Goal: Connect with others: Establish contact or relationships with other users

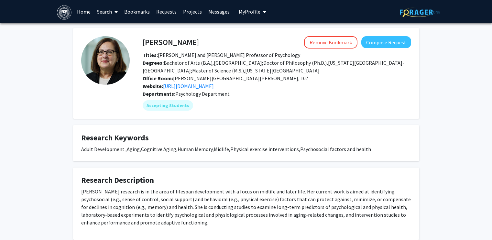
click at [118, 169] on fg-card "Research Description Professor Lachman's research is in the area of lifespan de…" at bounding box center [246, 203] width 346 height 72
click at [176, 203] on div "Professor Lachman's research is in the area of lifespan development with a focu…" at bounding box center [246, 206] width 330 height 39
click at [169, 10] on link "Requests" at bounding box center [166, 11] width 27 height 23
click at [431, 89] on div "Margie Lachman Remove Bookmark Compose Request Titles: Minnie and Harold Fierma…" at bounding box center [246, 202] width 492 height 359
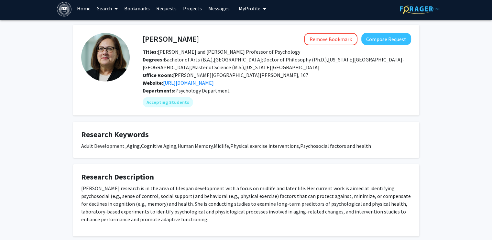
scroll to position [3, 0]
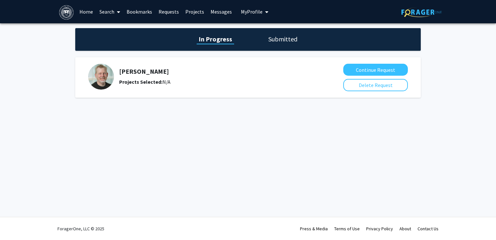
click at [133, 70] on h5 "[PERSON_NAME]" at bounding box center [216, 72] width 195 height 8
